Goal: Task Accomplishment & Management: Complete application form

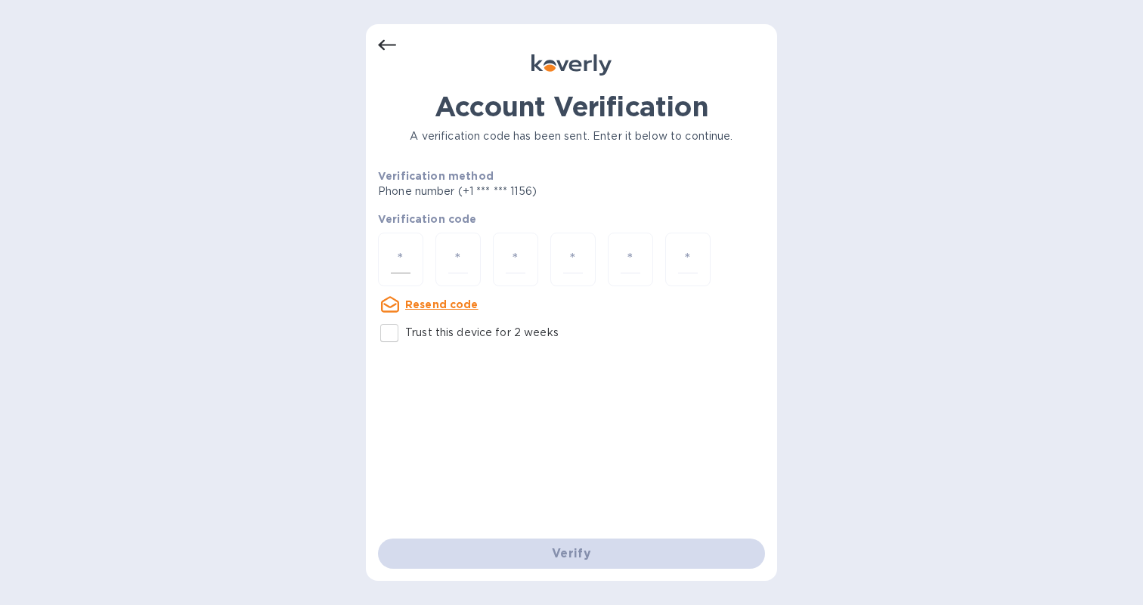
click at [391, 251] on input "number" at bounding box center [401, 260] width 20 height 28
type input "5"
type input "8"
type input "5"
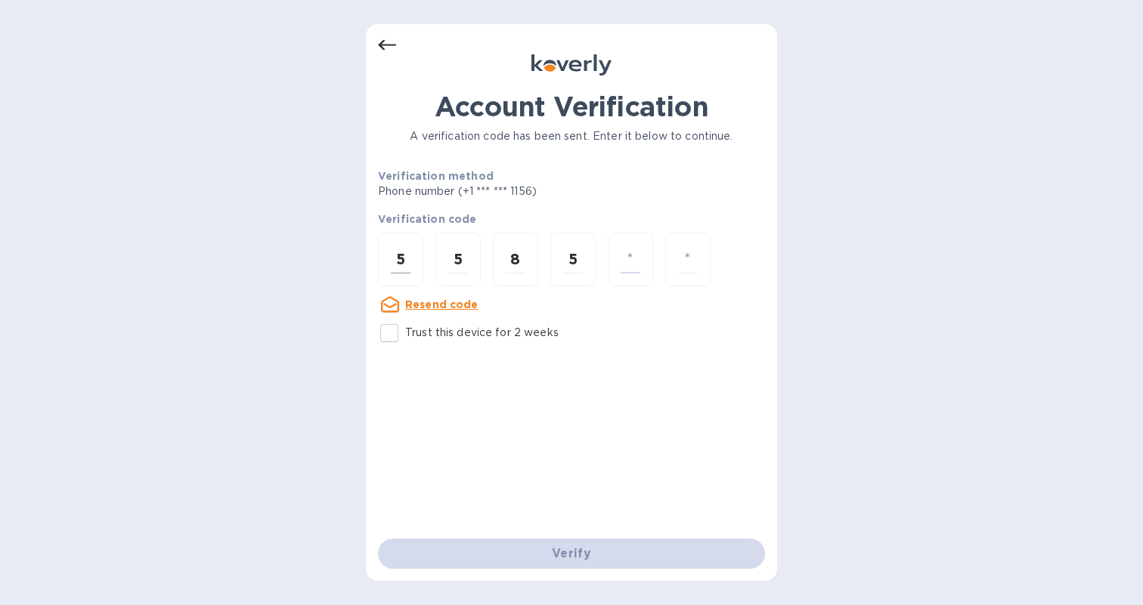
type input "6"
type input "5"
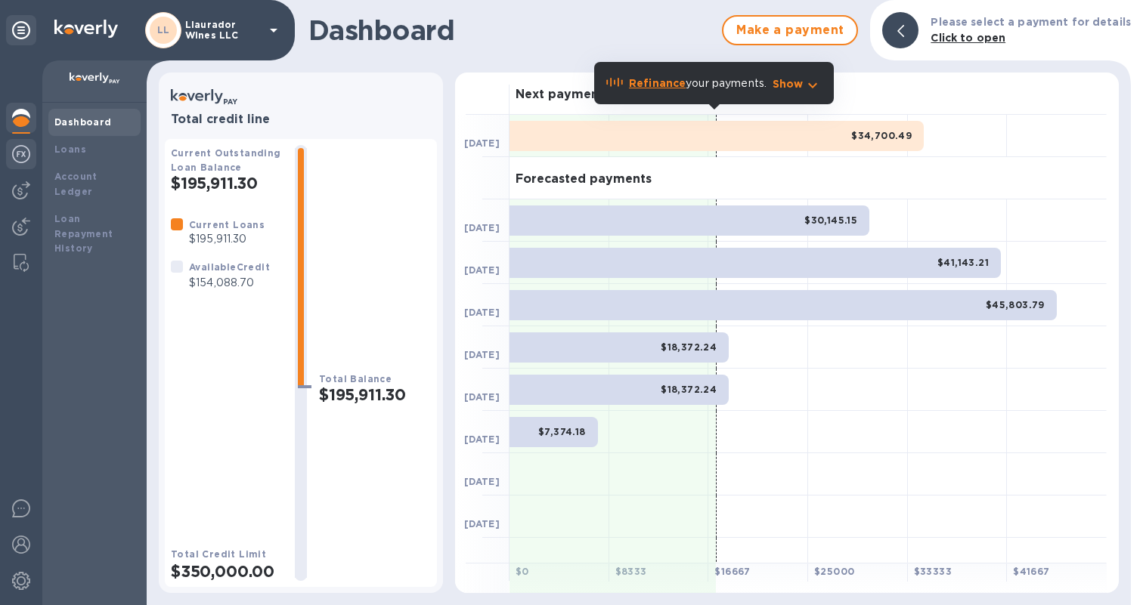
click at [28, 154] on img at bounding box center [21, 154] width 18 height 18
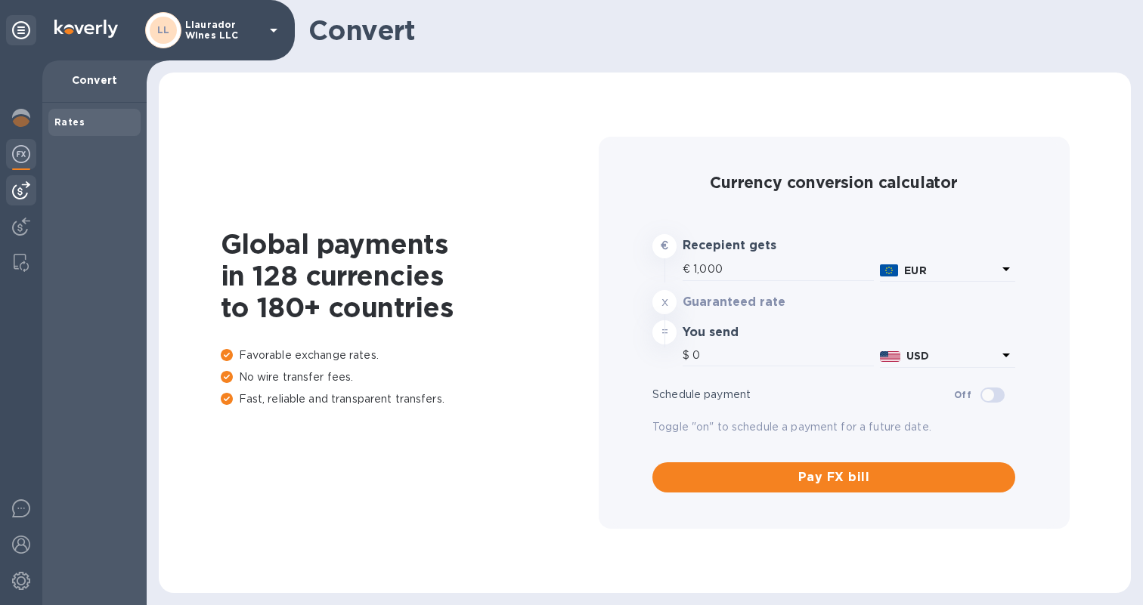
click at [19, 195] on img at bounding box center [21, 190] width 18 height 18
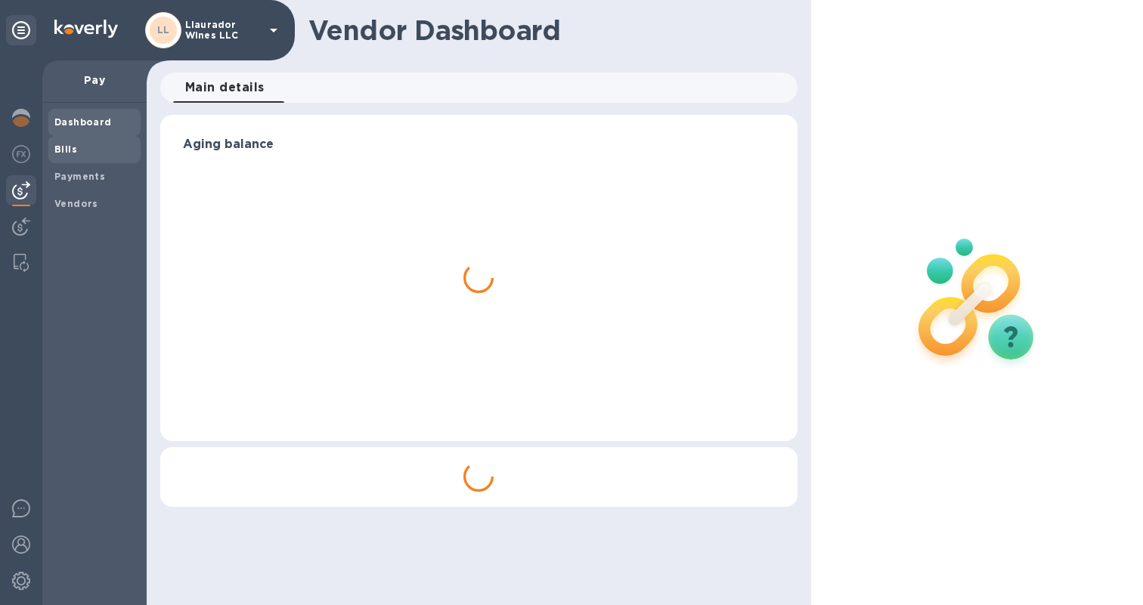
click at [63, 152] on b "Bills" at bounding box center [65, 149] width 23 height 11
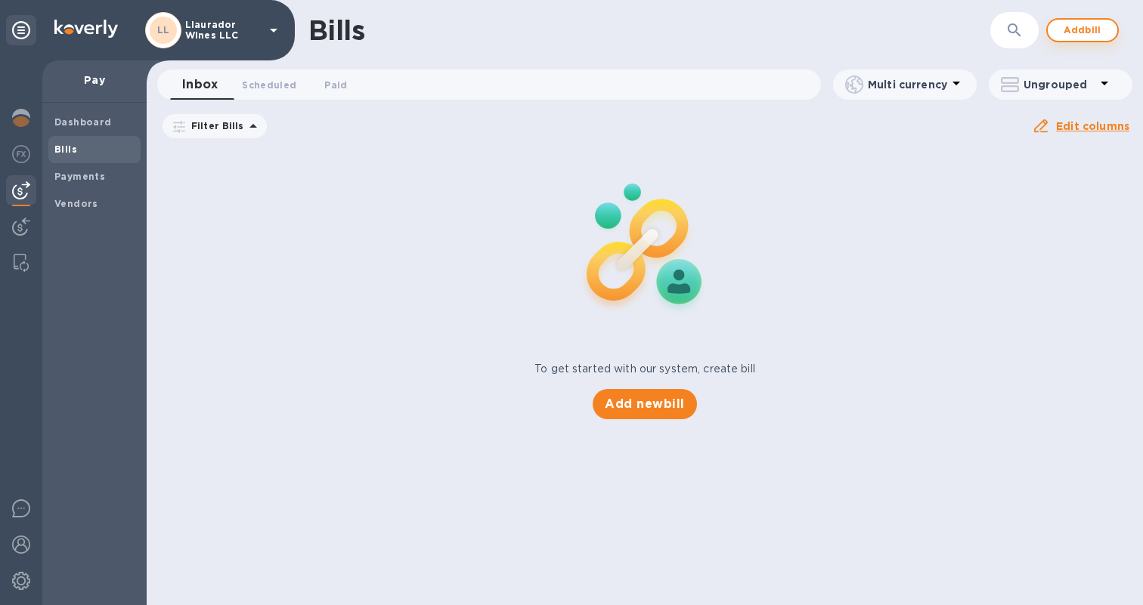
click at [1088, 23] on span "Add bill" at bounding box center [1082, 30] width 45 height 18
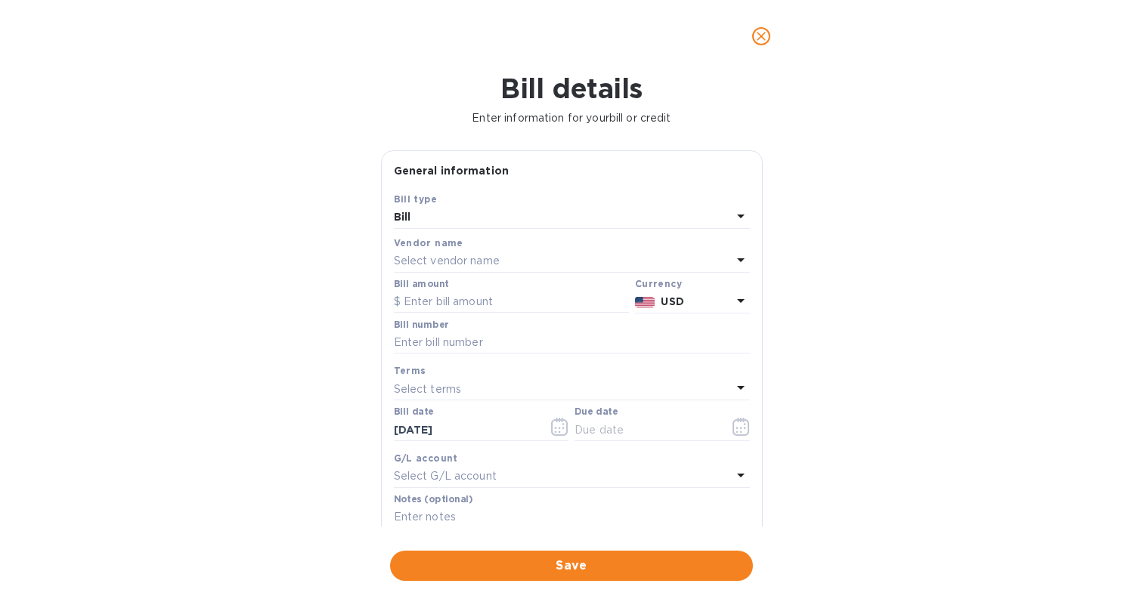
click at [466, 256] on p "Select vendor name" at bounding box center [447, 261] width 106 height 16
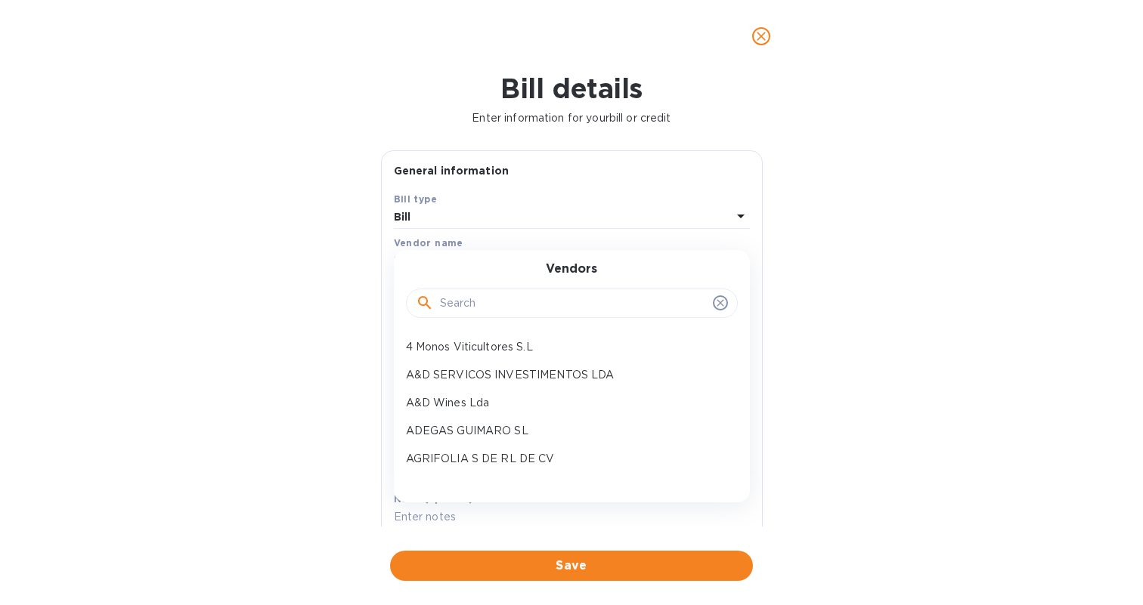
click at [478, 308] on input "text" at bounding box center [573, 303] width 267 height 23
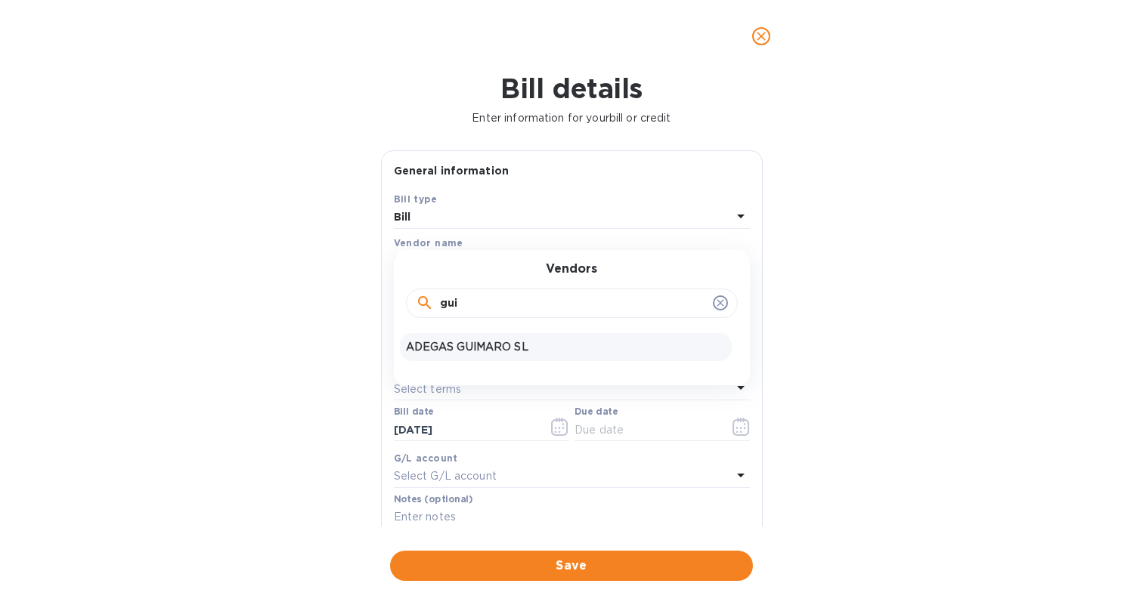
type input "gui"
click at [478, 344] on p "ADEGAS GUIMARO SL" at bounding box center [566, 347] width 320 height 16
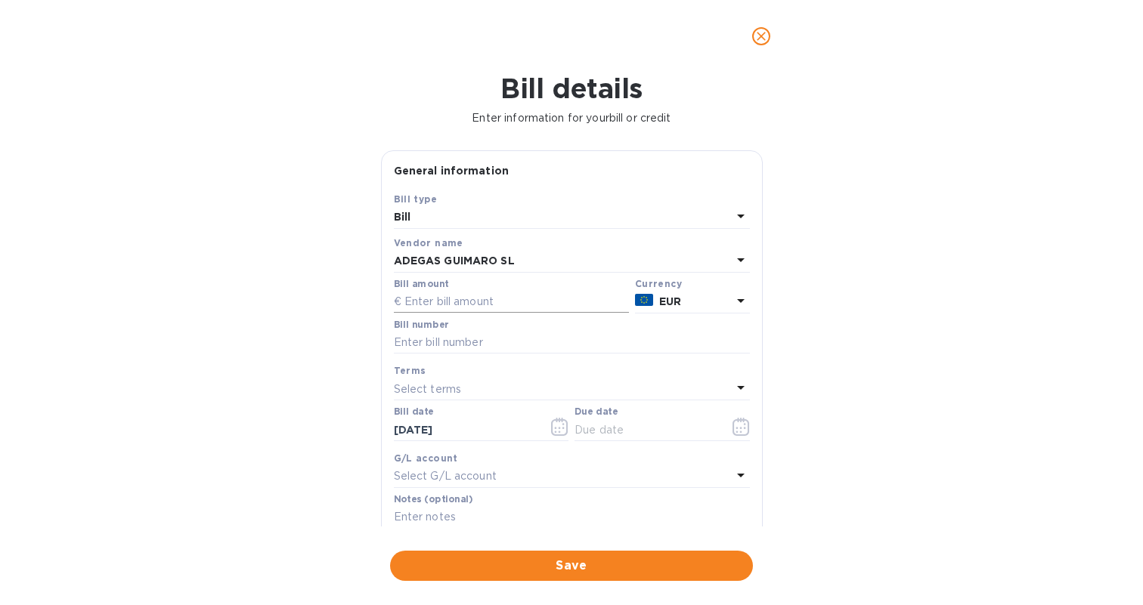
click at [444, 302] on input "text" at bounding box center [511, 302] width 235 height 23
type input "16,488"
click at [479, 330] on div "Bill number" at bounding box center [572, 337] width 356 height 35
click at [469, 341] on input "text" at bounding box center [572, 343] width 356 height 23
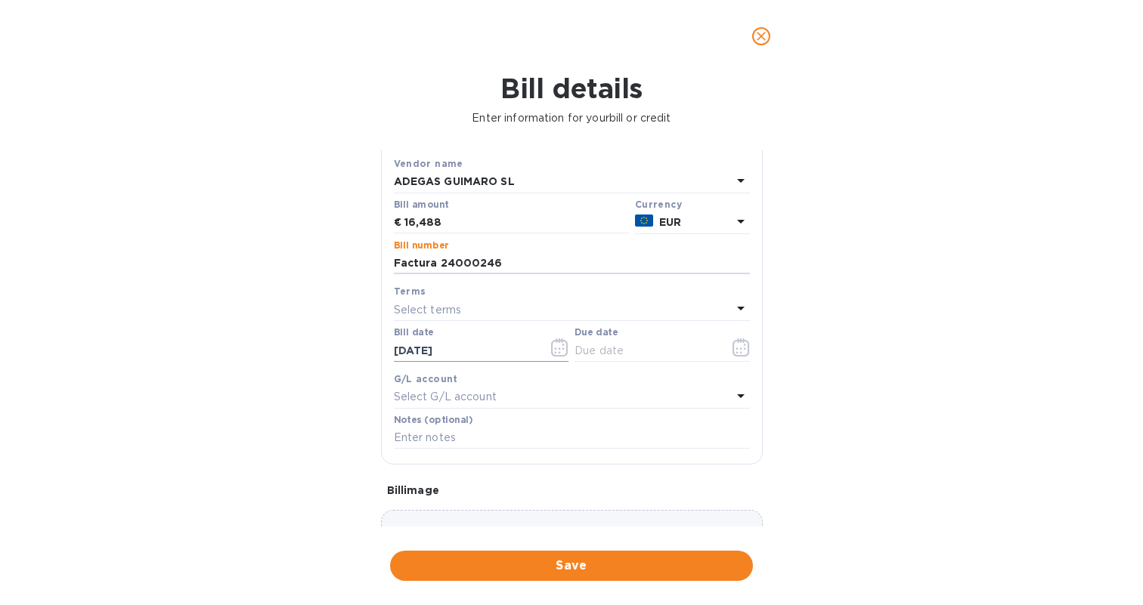
scroll to position [84, 0]
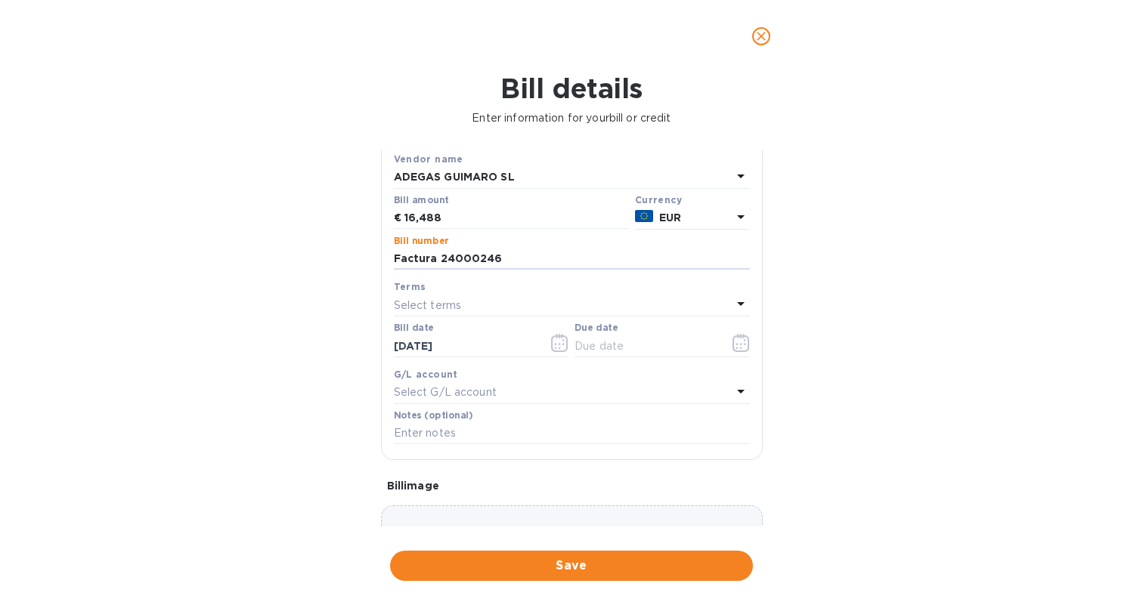
type input "Factura 24000246"
click at [456, 305] on p "Select terms" at bounding box center [428, 306] width 68 height 16
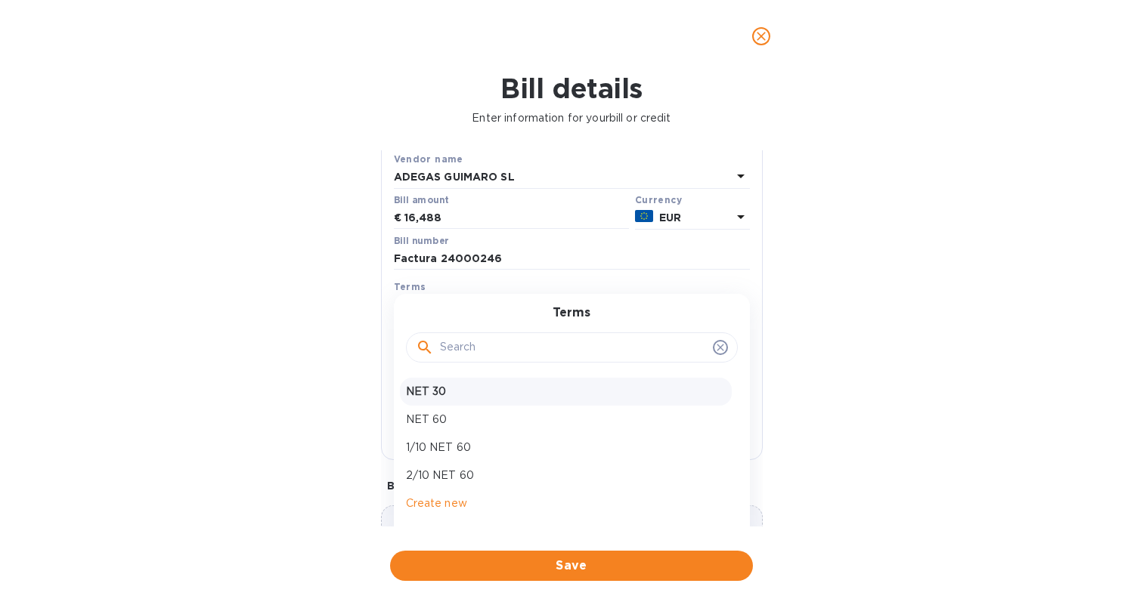
click at [457, 385] on p "NET 30" at bounding box center [566, 392] width 320 height 16
type input "[DATE]"
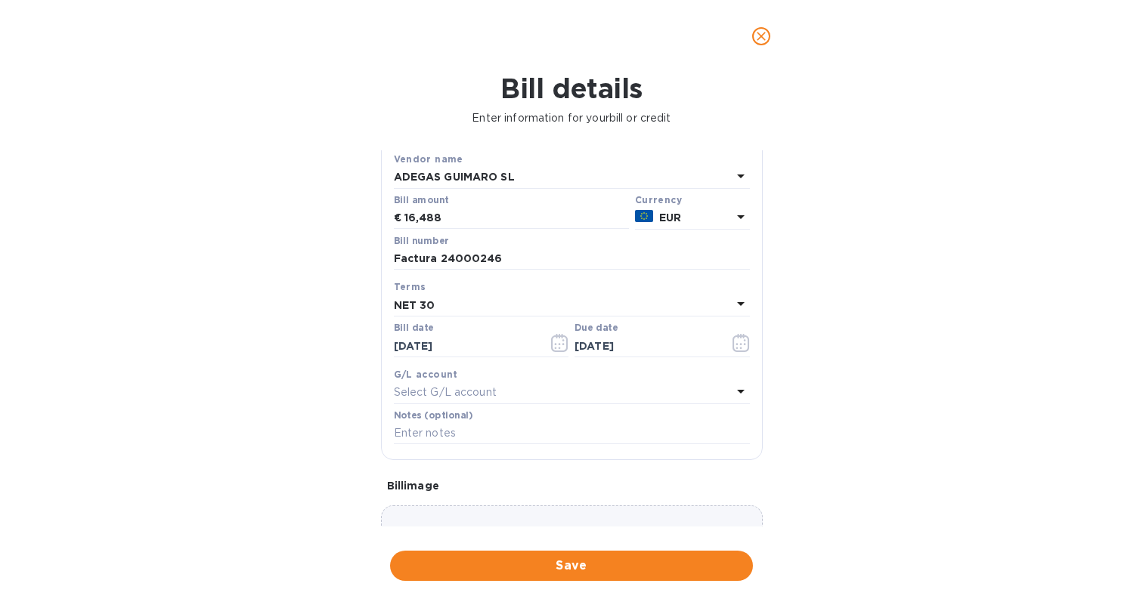
scroll to position [0, 0]
click at [561, 557] on span "Save" at bounding box center [571, 566] width 339 height 18
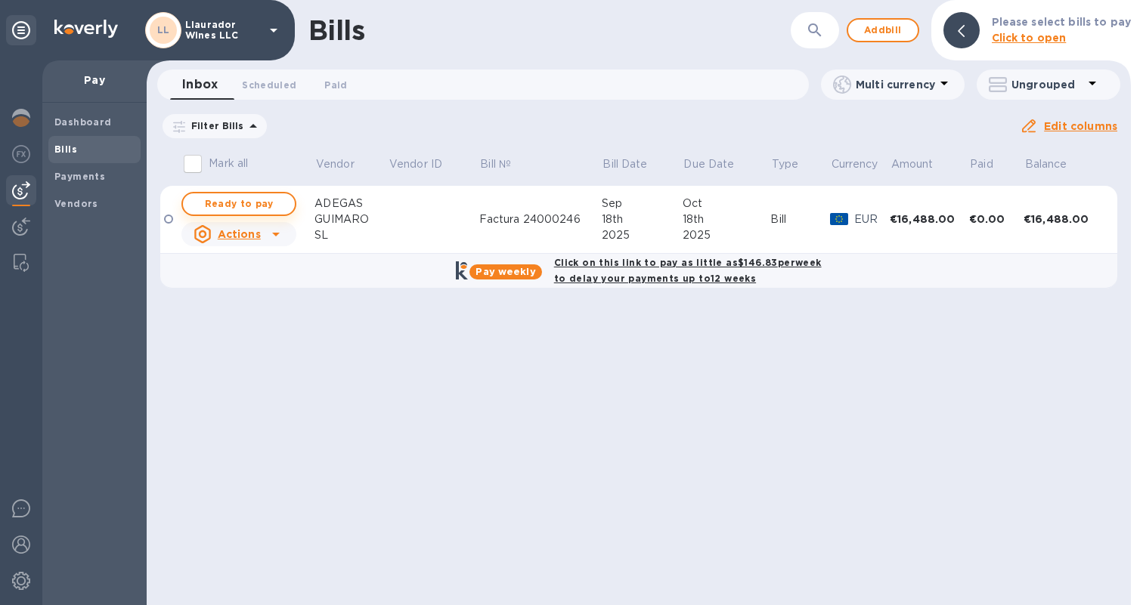
click at [257, 207] on span "Ready to pay" at bounding box center [239, 204] width 88 height 18
checkbox input "true"
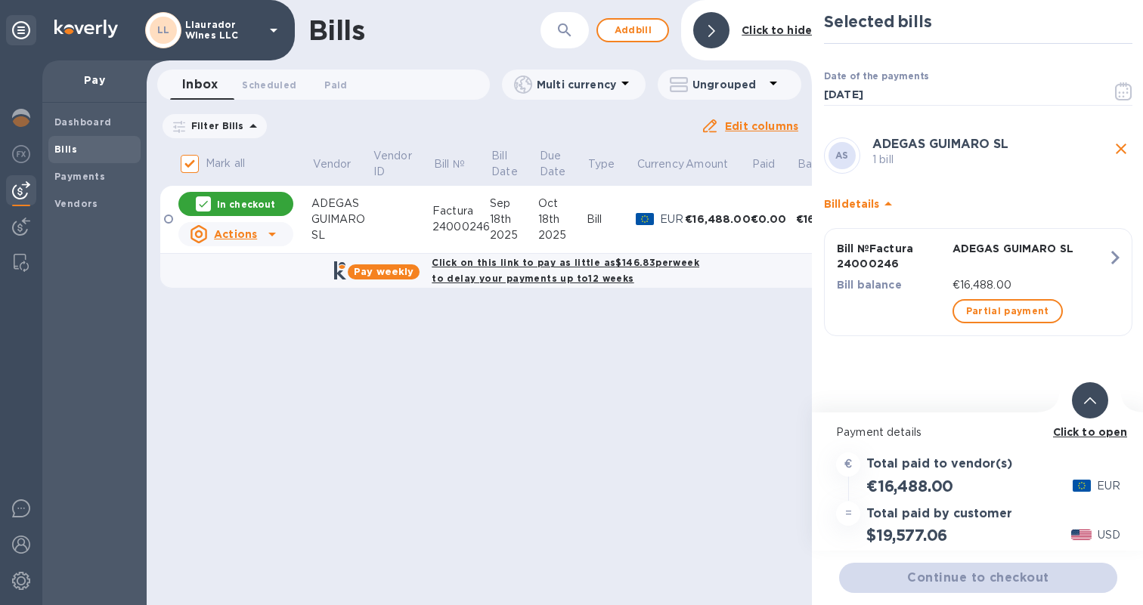
click at [1078, 439] on p "Click to open" at bounding box center [1090, 433] width 75 height 16
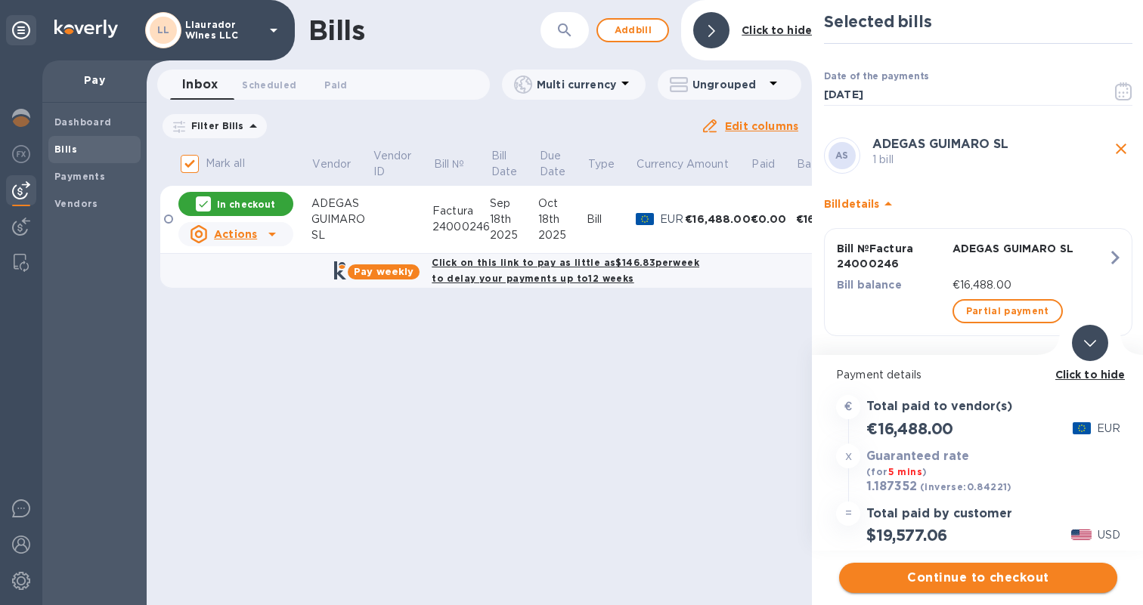
click at [975, 574] on span "Continue to checkout" at bounding box center [978, 578] width 254 height 18
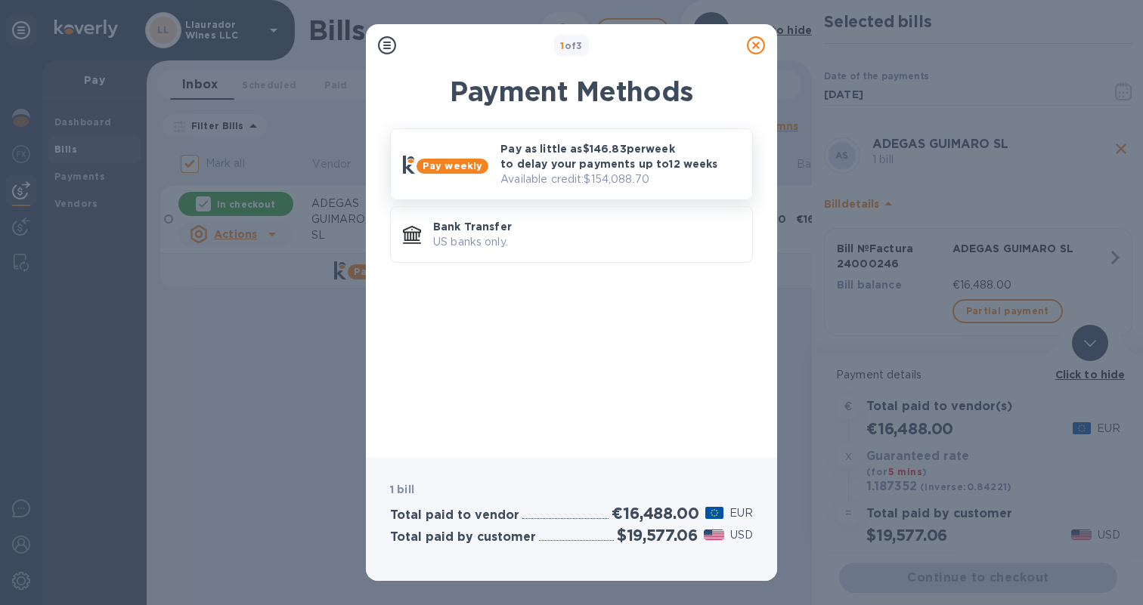
click at [537, 169] on p "Pay as little as $146.83 per week to delay your payments up to 12 weeks" at bounding box center [620, 156] width 240 height 30
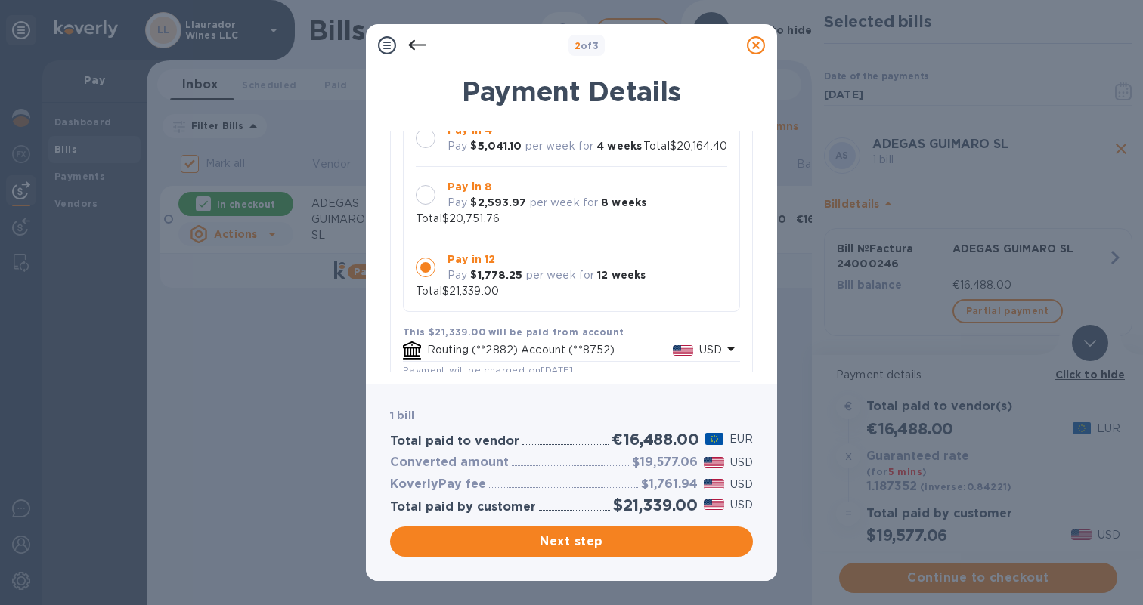
scroll to position [73, 0]
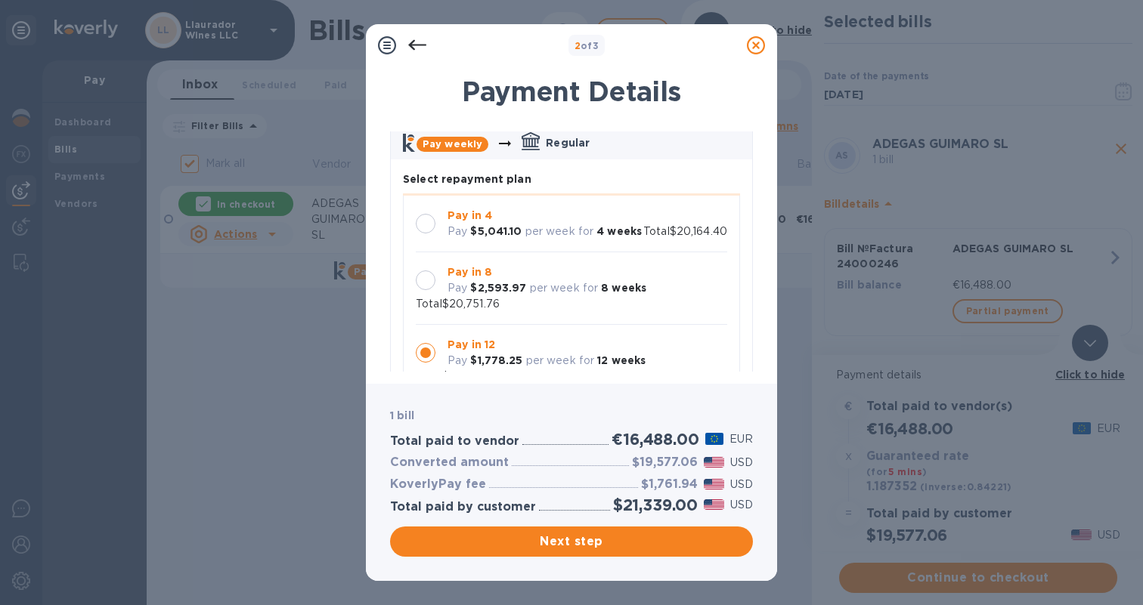
click at [426, 283] on div at bounding box center [426, 281] width 20 height 20
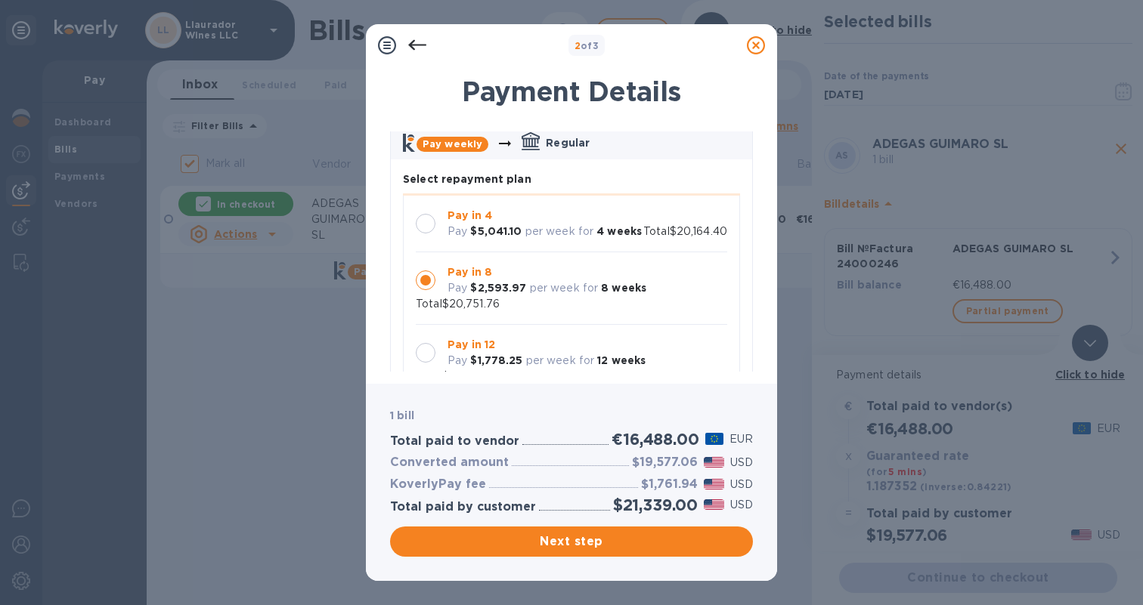
scroll to position [19, 0]
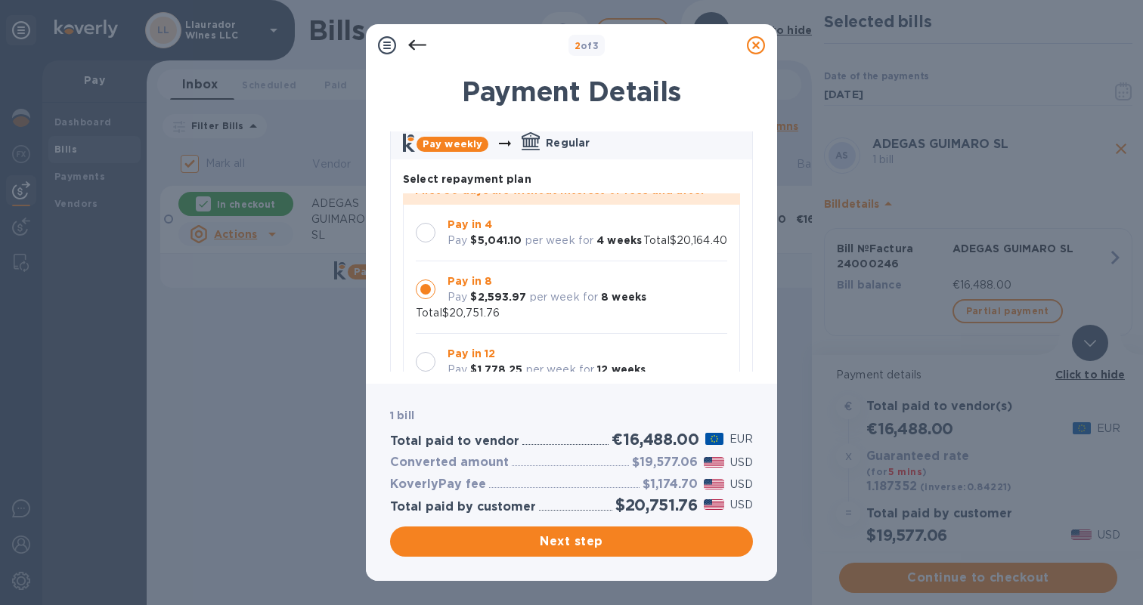
click at [426, 227] on div at bounding box center [426, 233] width 20 height 20
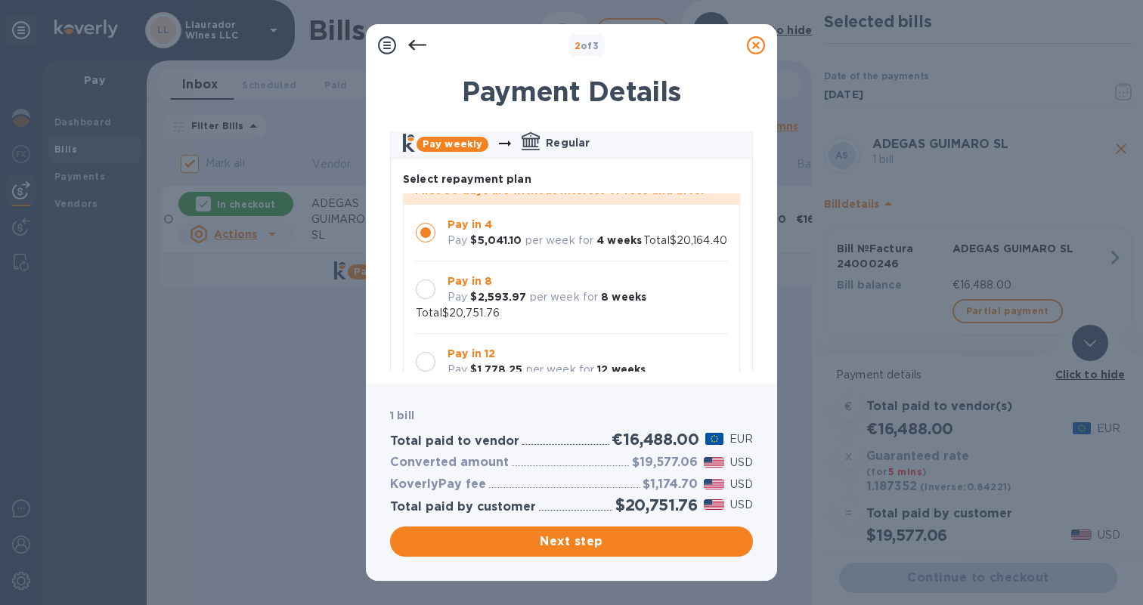
scroll to position [0, 0]
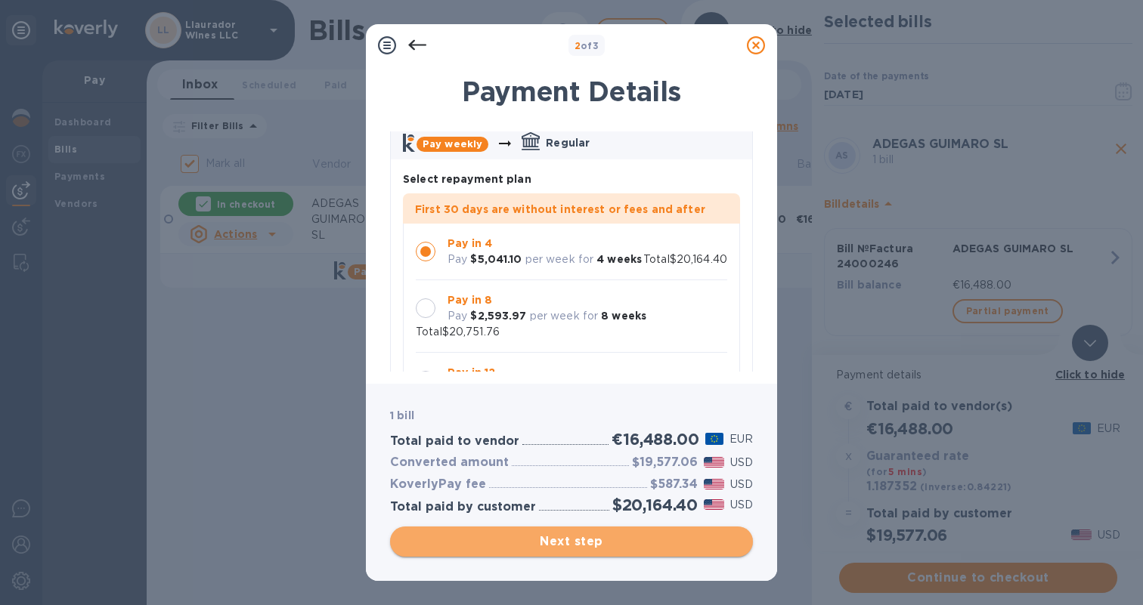
click at [567, 537] on span "Next step" at bounding box center [571, 542] width 339 height 18
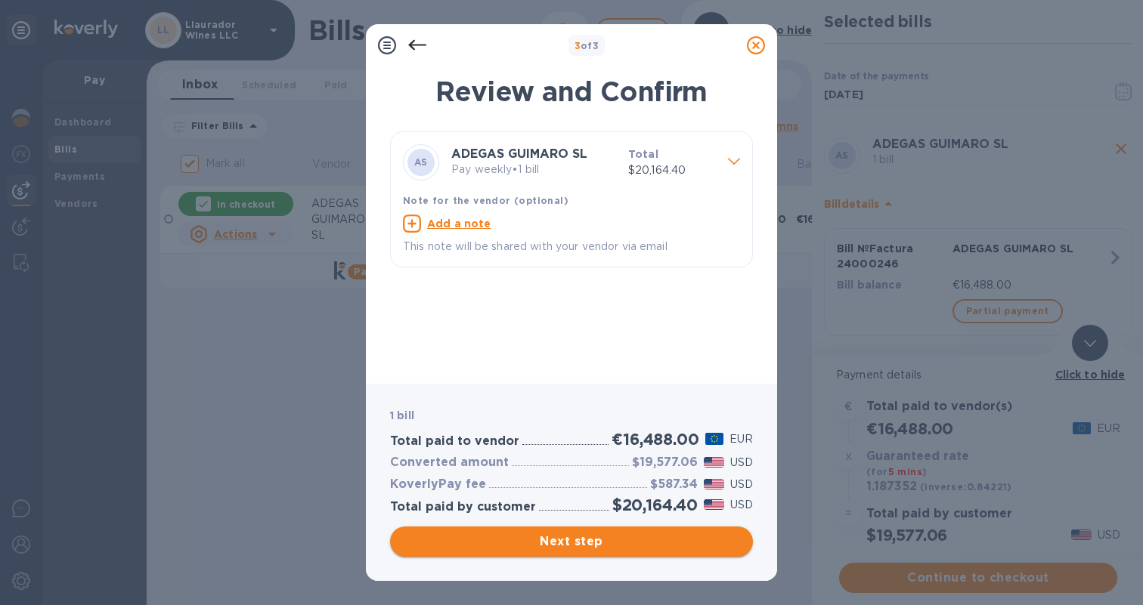
click at [577, 541] on span "Next step" at bounding box center [571, 542] width 339 height 18
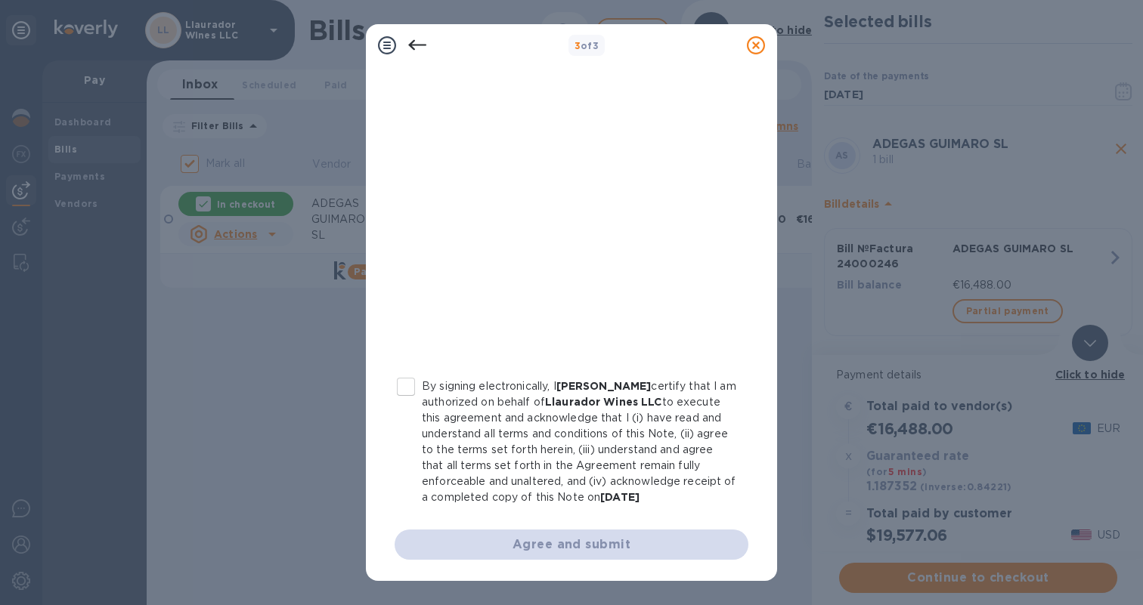
scroll to position [240, 0]
click at [414, 386] on input "By signing electronically, I [PERSON_NAME] certify that I am authorized on beha…" at bounding box center [406, 387] width 32 height 32
checkbox input "true"
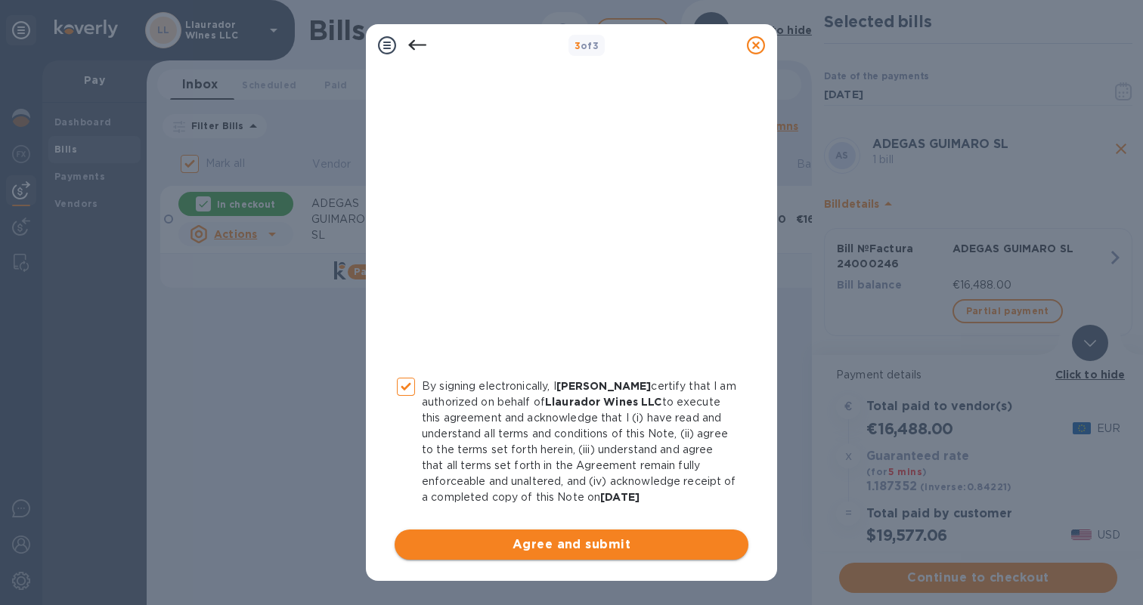
click at [681, 543] on span "Agree and submit" at bounding box center [572, 545] width 330 height 18
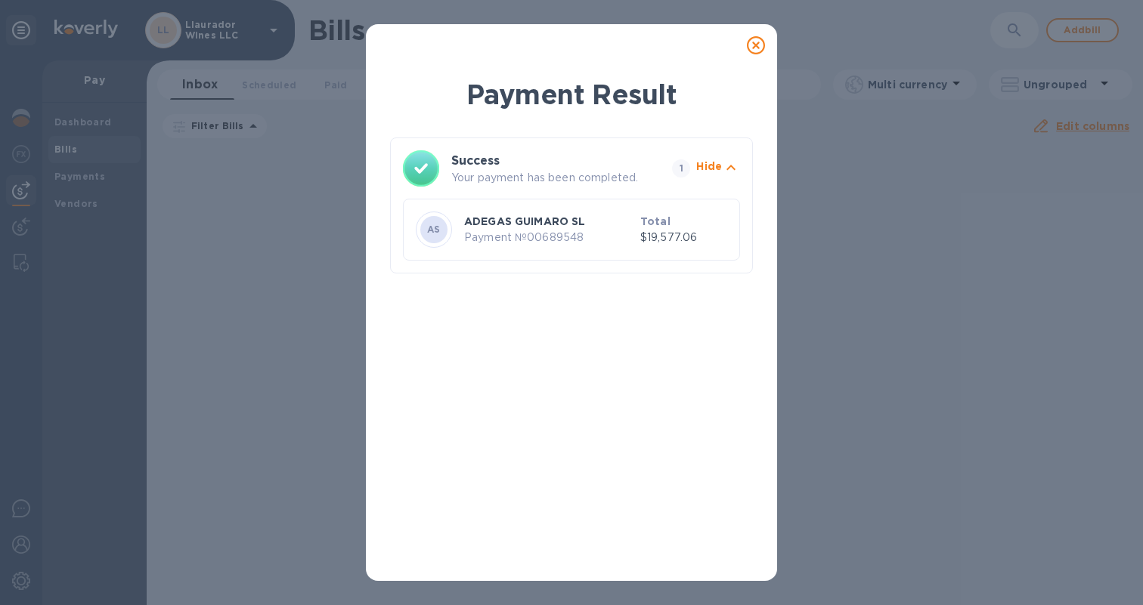
click at [753, 47] on icon at bounding box center [756, 45] width 18 height 18
